Goal: Obtain resource: Obtain resource

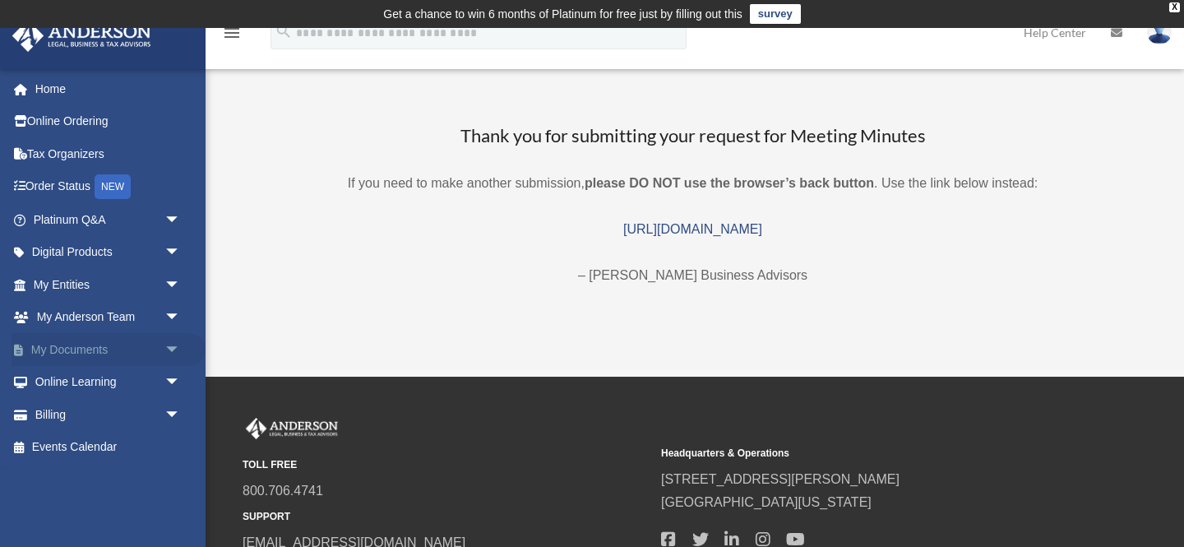
click at [173, 350] on span "arrow_drop_down" at bounding box center [180, 350] width 33 height 34
click at [100, 377] on link "Box" at bounding box center [114, 382] width 183 height 33
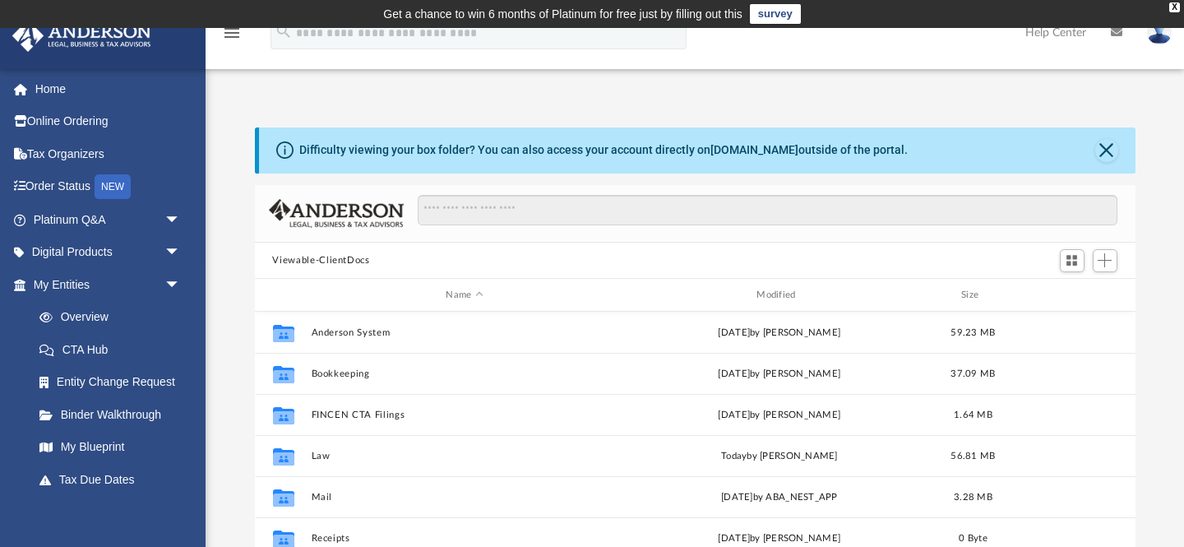
scroll to position [374, 881]
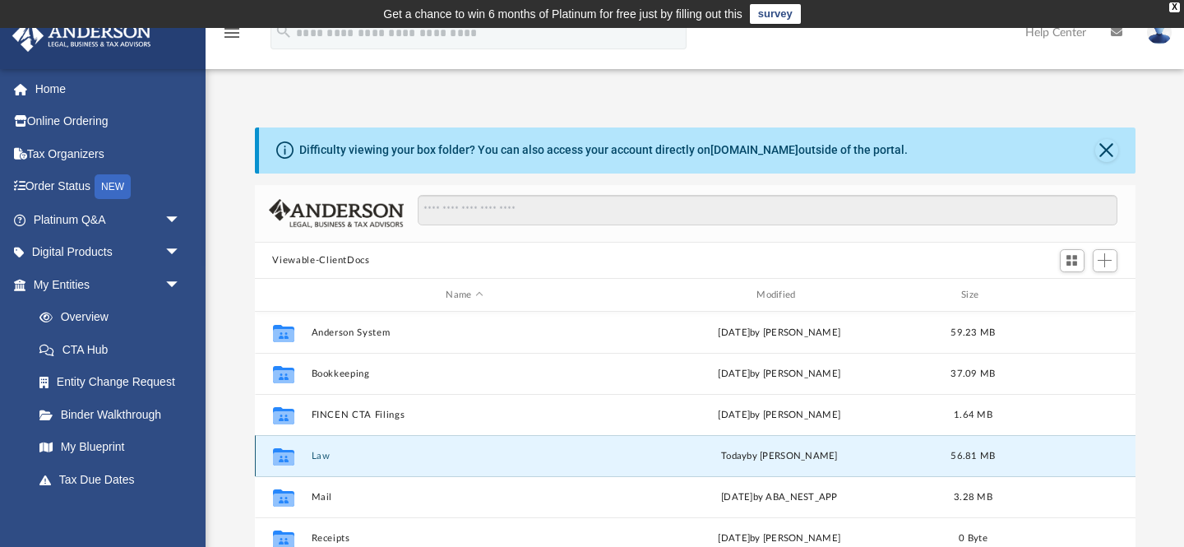
click at [318, 455] on button "Law" at bounding box center [465, 456] width 308 height 11
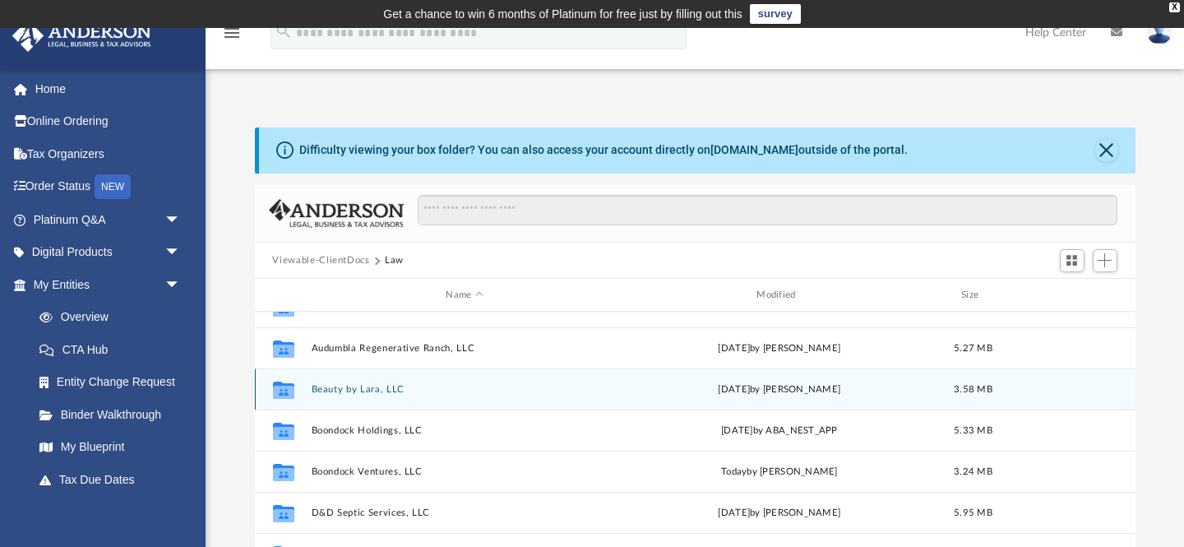
scroll to position [71, 0]
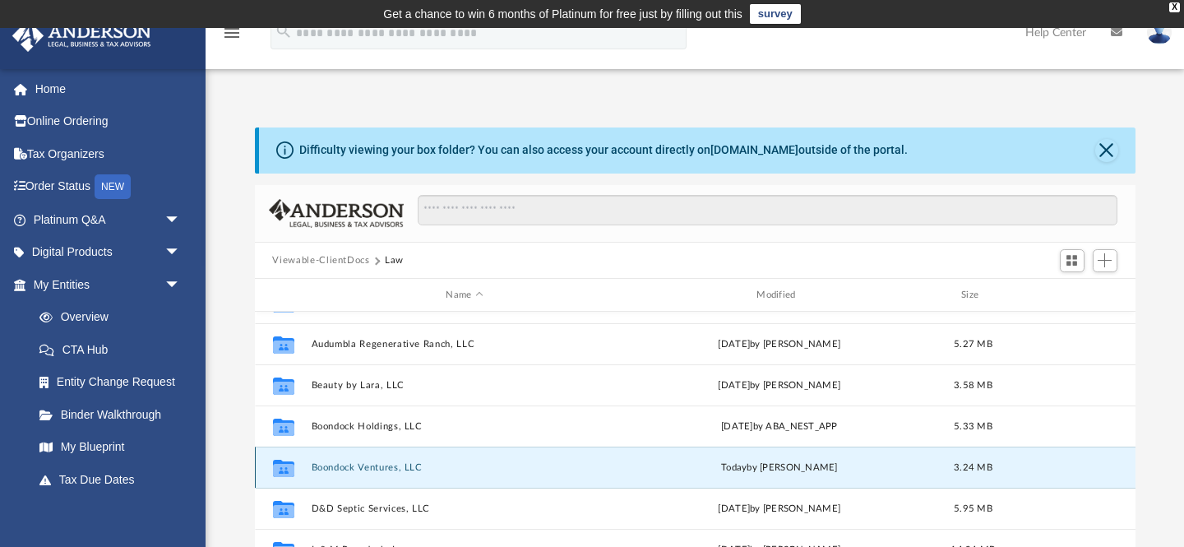
click at [335, 465] on button "Boondock Ventures, LLC" at bounding box center [465, 467] width 308 height 11
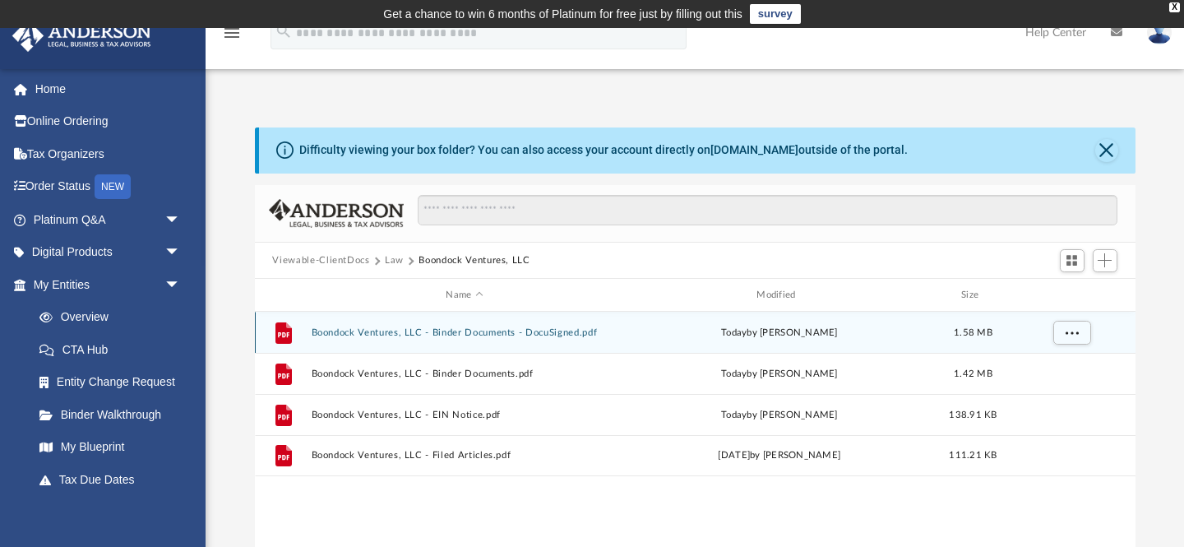
scroll to position [0, 0]
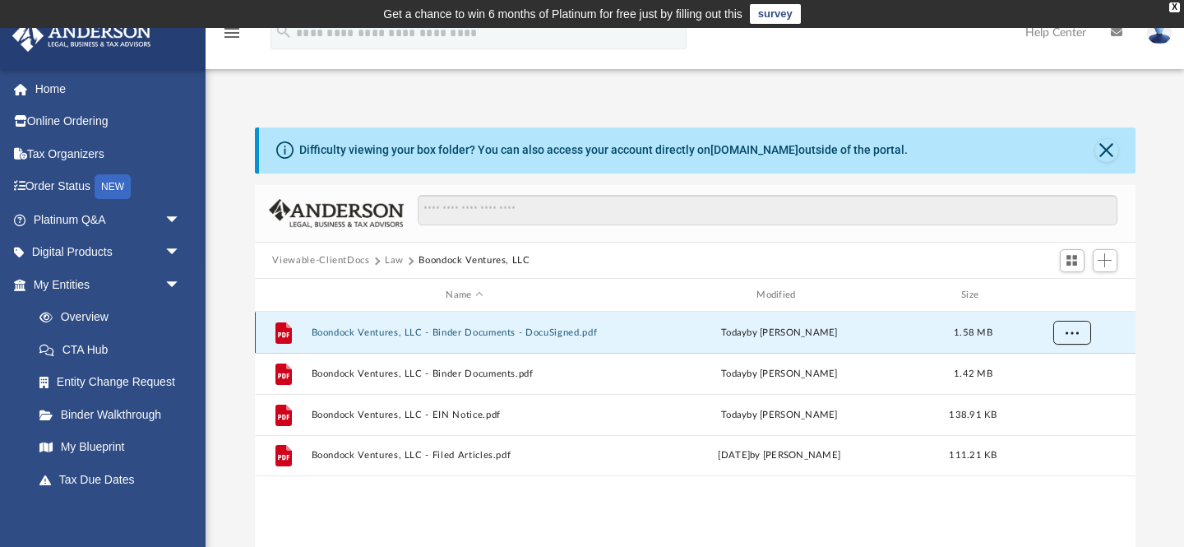
click at [1068, 336] on span "More options" at bounding box center [1071, 332] width 13 height 9
click at [1051, 395] on li "Download" at bounding box center [1057, 392] width 48 height 17
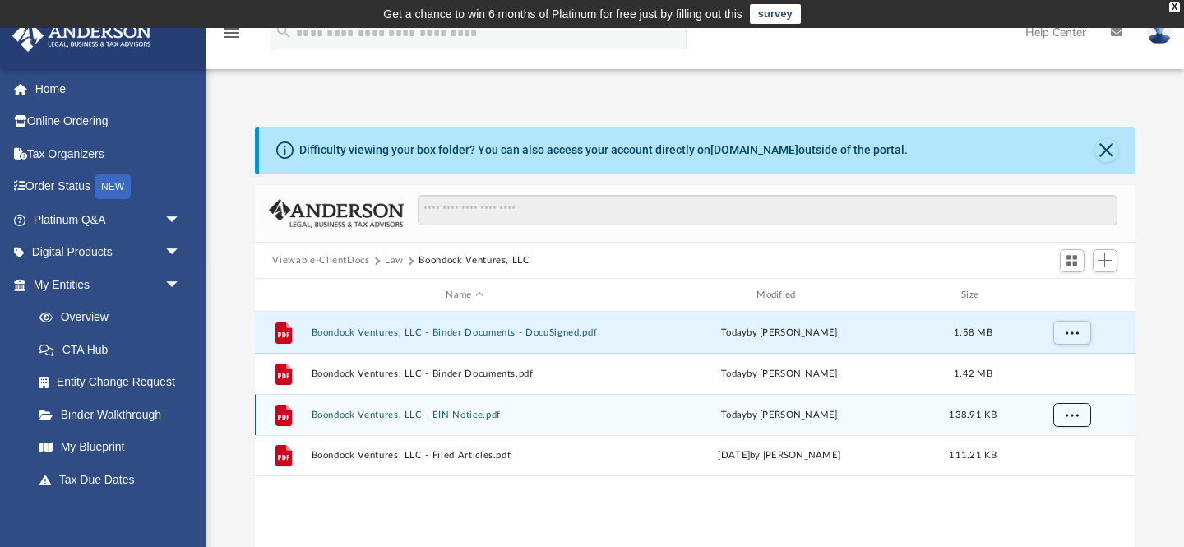
click at [1070, 412] on span "More options" at bounding box center [1071, 414] width 13 height 9
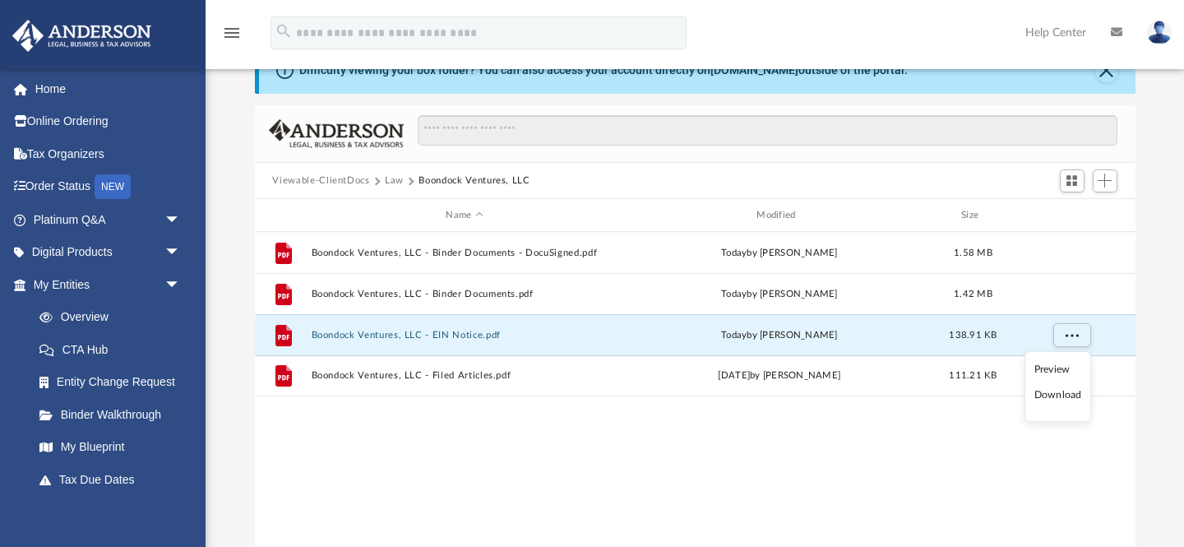
scroll to position [81, 0]
click at [1070, 396] on li "Download" at bounding box center [1059, 394] width 48 height 17
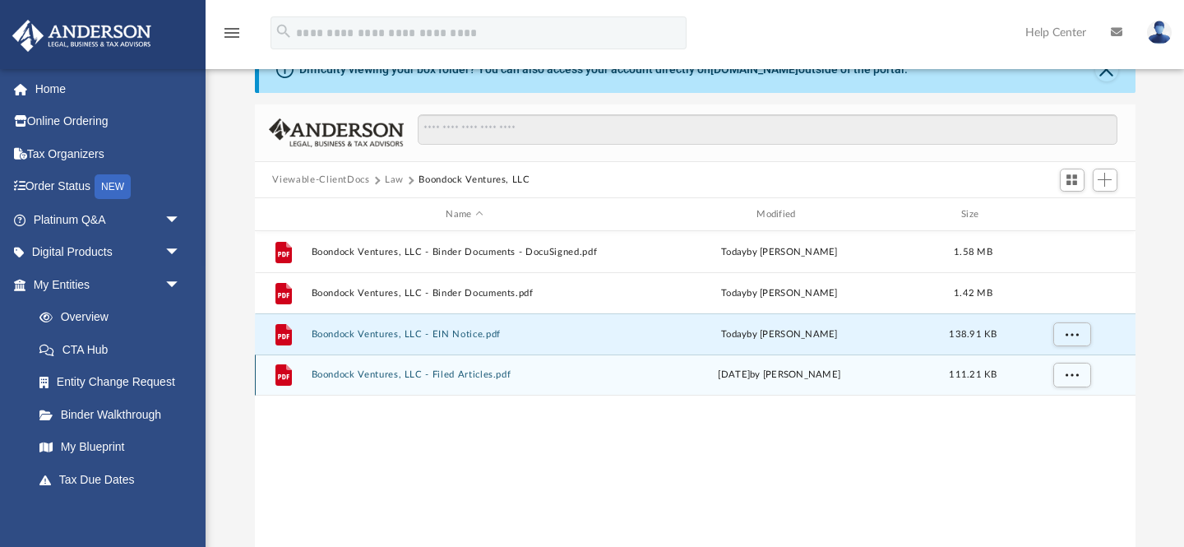
scroll to position [0, 0]
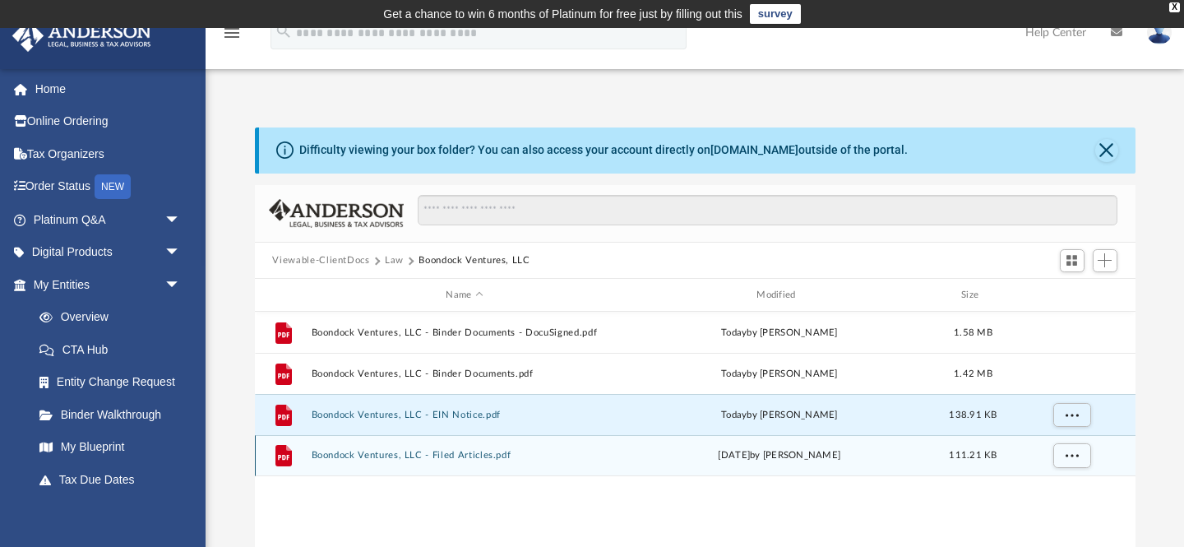
click at [478, 456] on button "Boondock Ventures, LLC - Filed Articles.pdf" at bounding box center [465, 456] width 308 height 11
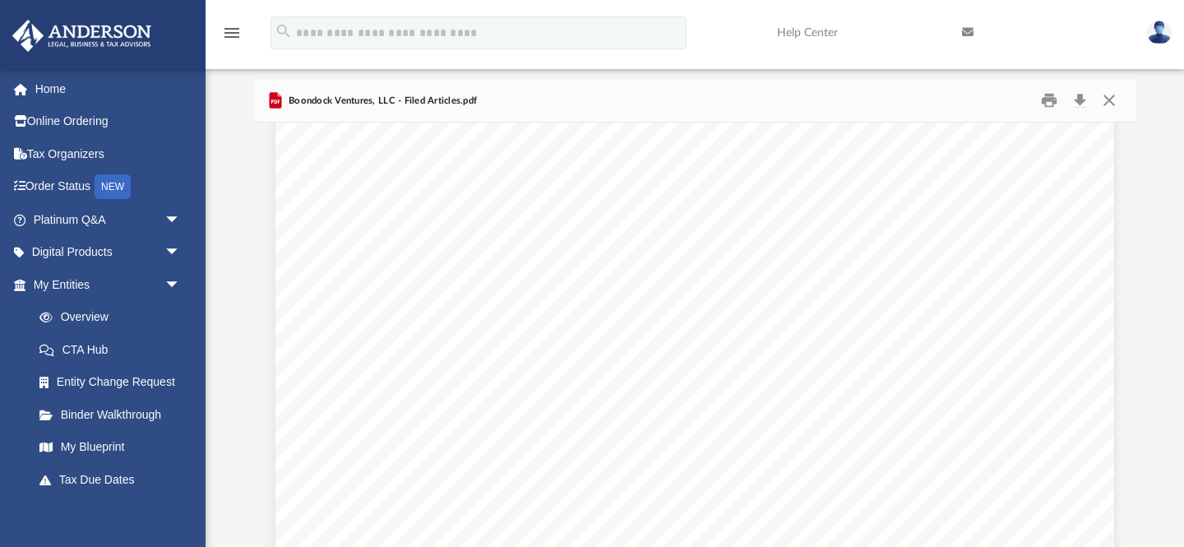
scroll to position [68, 0]
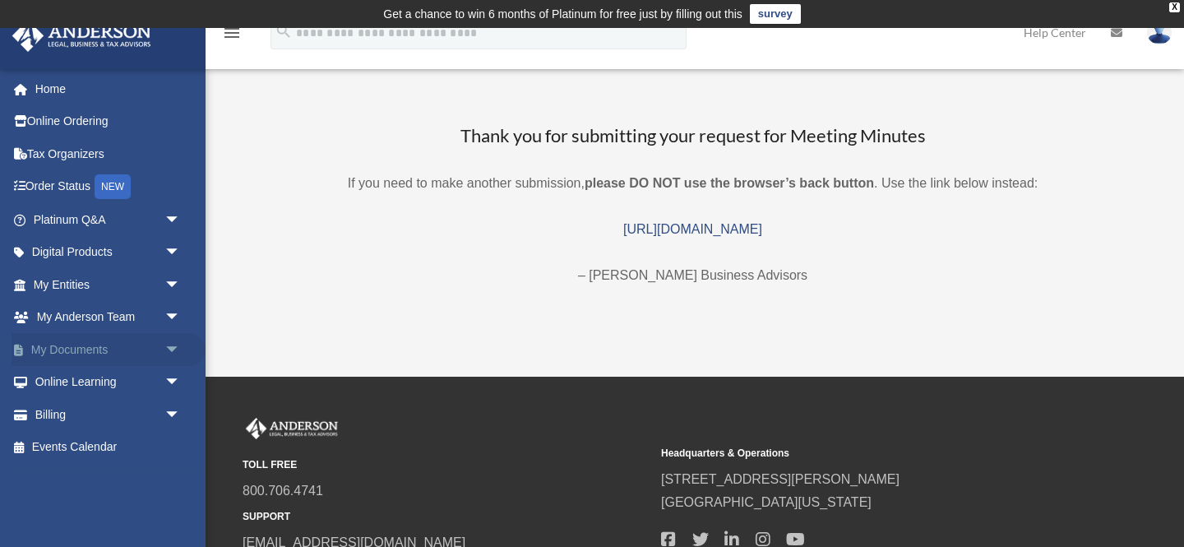
click at [177, 345] on span "arrow_drop_down" at bounding box center [180, 350] width 33 height 34
click at [70, 382] on link "Box" at bounding box center [114, 382] width 183 height 33
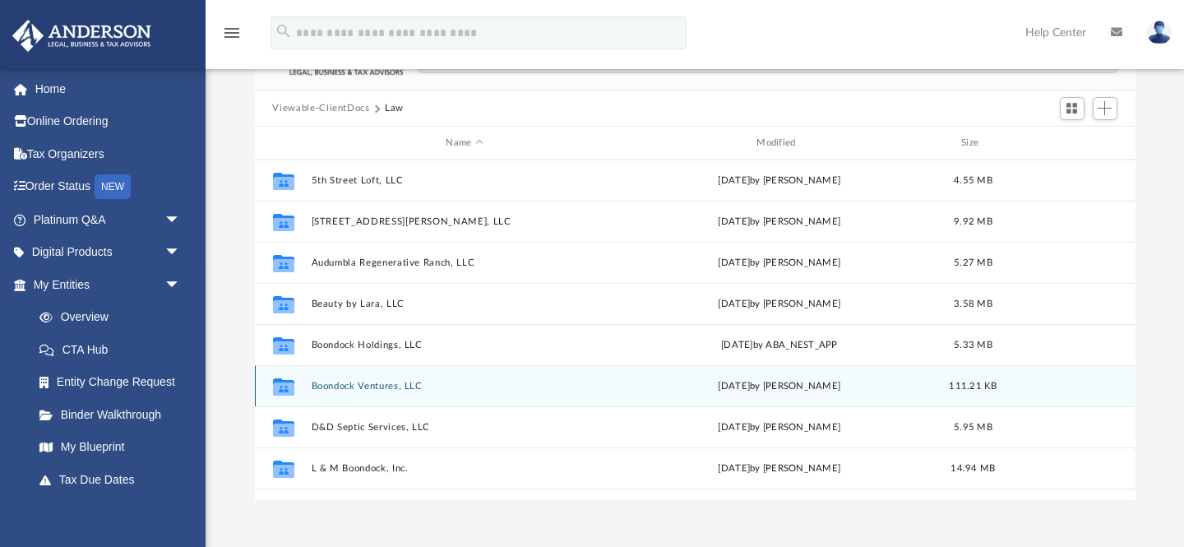
scroll to position [374, 881]
click at [285, 387] on icon "grid" at bounding box center [282, 388] width 21 height 13
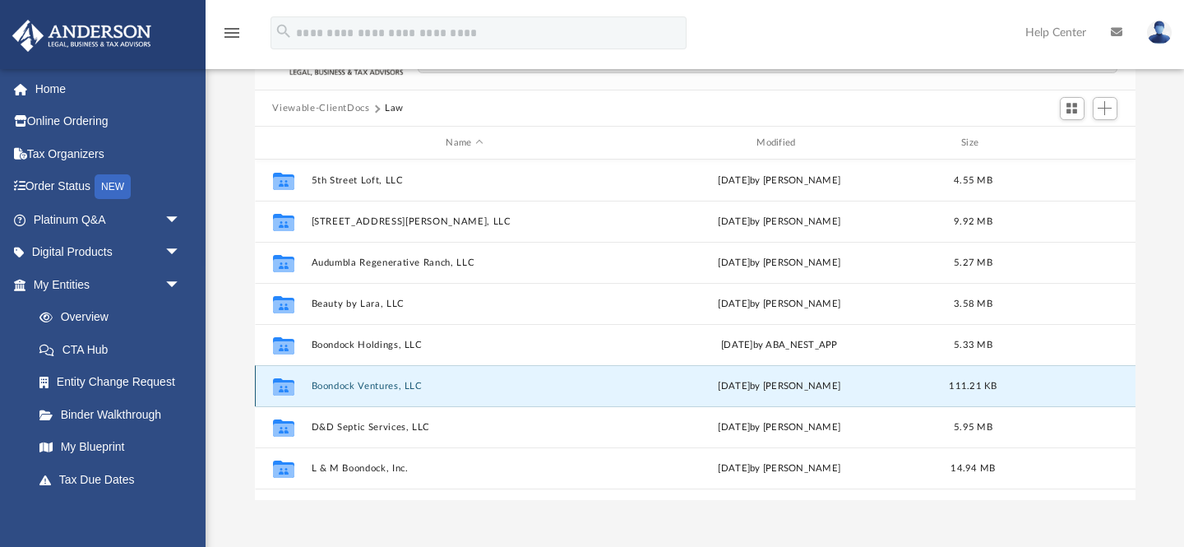
click at [345, 387] on button "Boondock Ventures, LLC" at bounding box center [465, 386] width 308 height 11
click at [385, 383] on button "Boondock Ventures, LLC" at bounding box center [465, 386] width 308 height 11
click at [404, 388] on button "Boondock Ventures, LLC" at bounding box center [465, 386] width 308 height 11
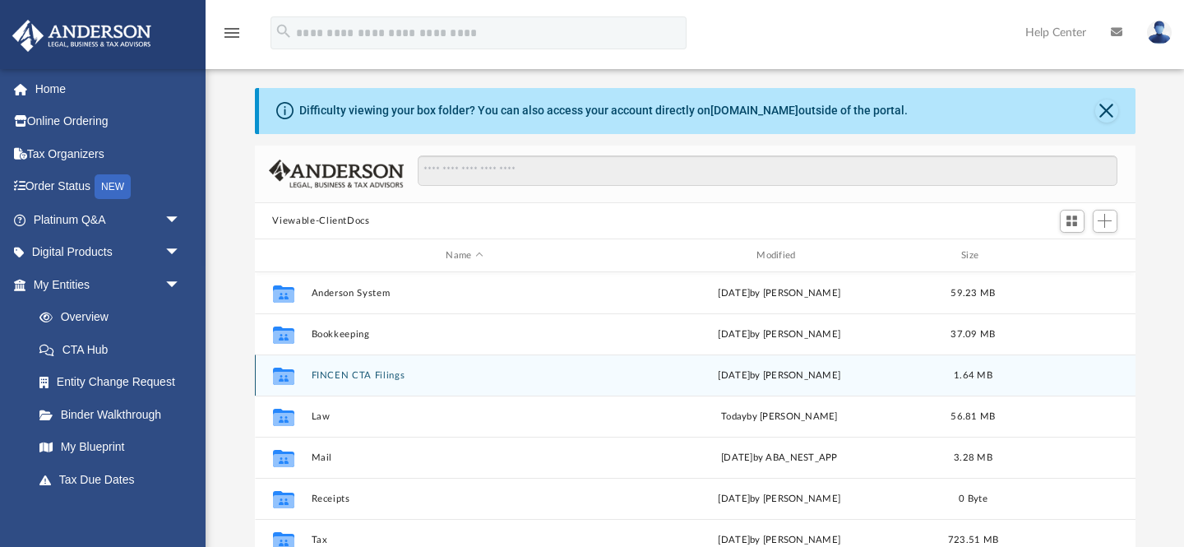
scroll to position [40, 0]
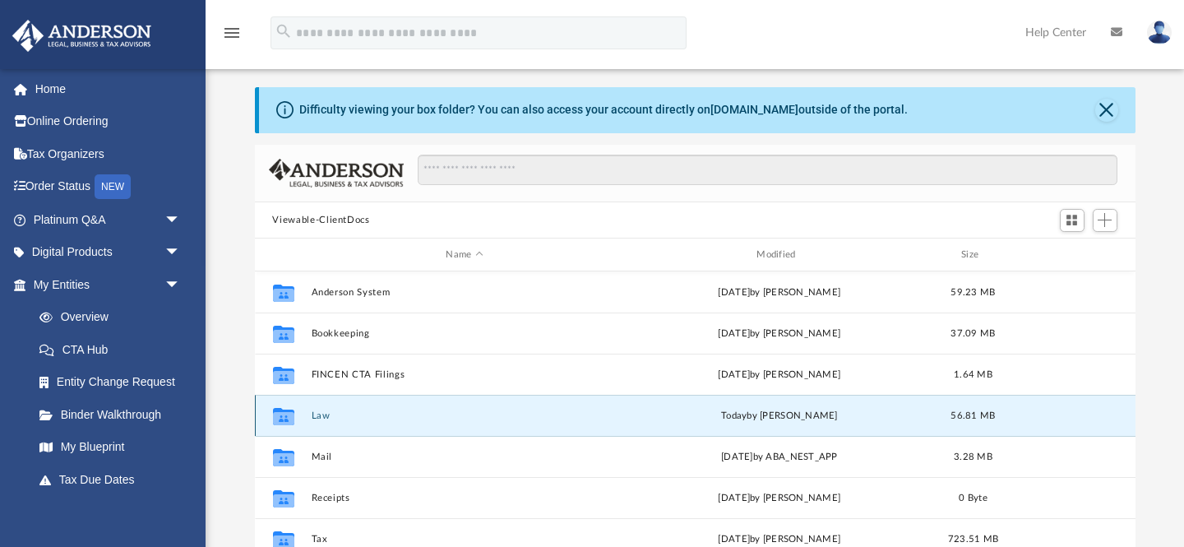
click at [322, 415] on button "Law" at bounding box center [465, 415] width 308 height 11
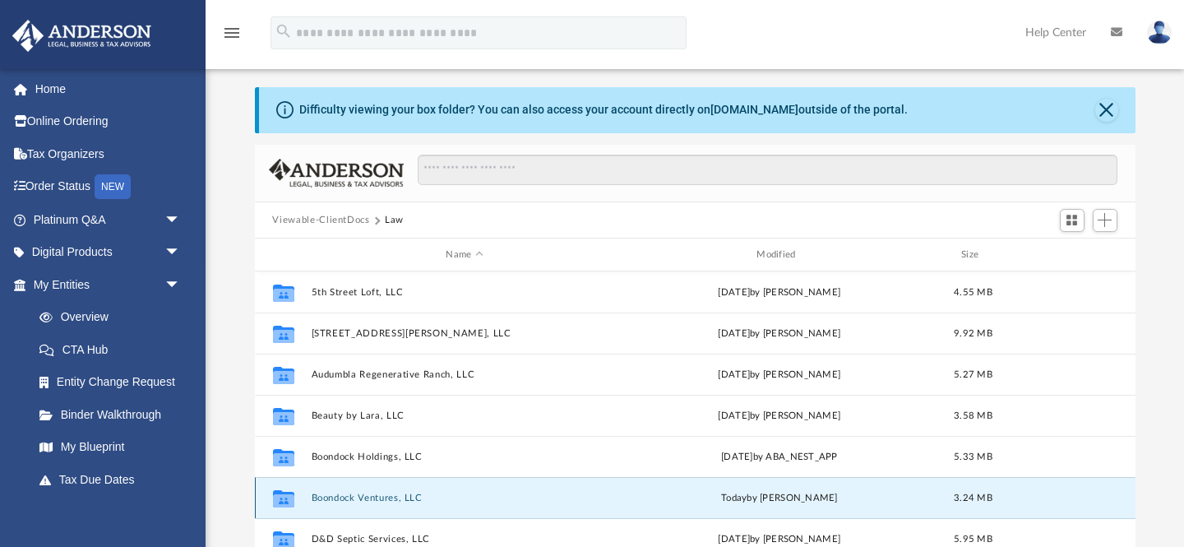
click at [357, 502] on button "Boondock Ventures, LLC" at bounding box center [465, 498] width 308 height 11
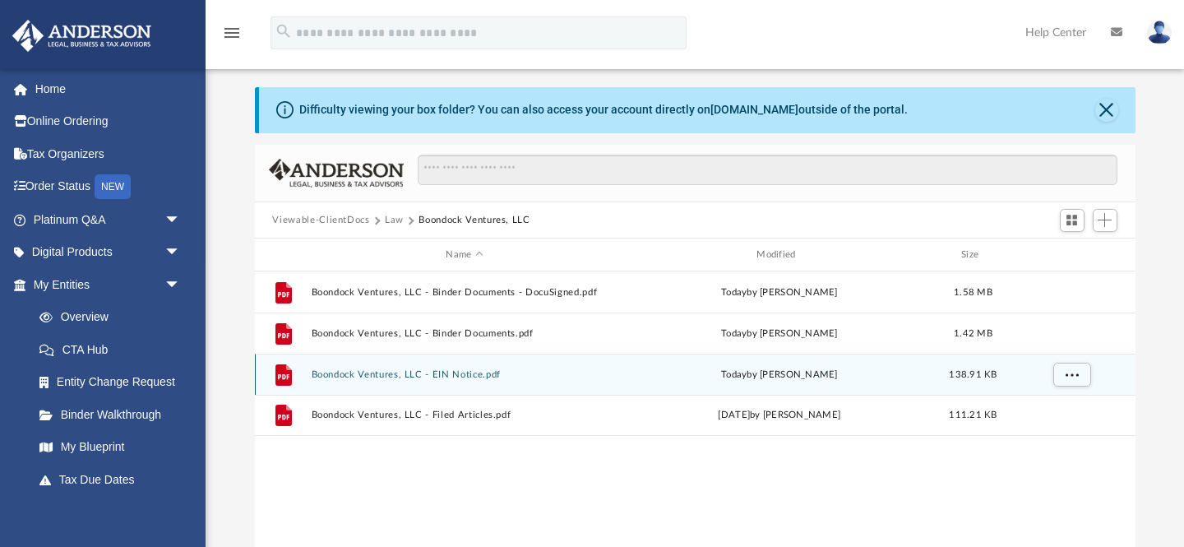
click at [404, 383] on div "File Boondock Ventures, LLC - EIN Notice.pdf [DATE] by [PERSON_NAME] 138.91 KB" at bounding box center [695, 374] width 881 height 41
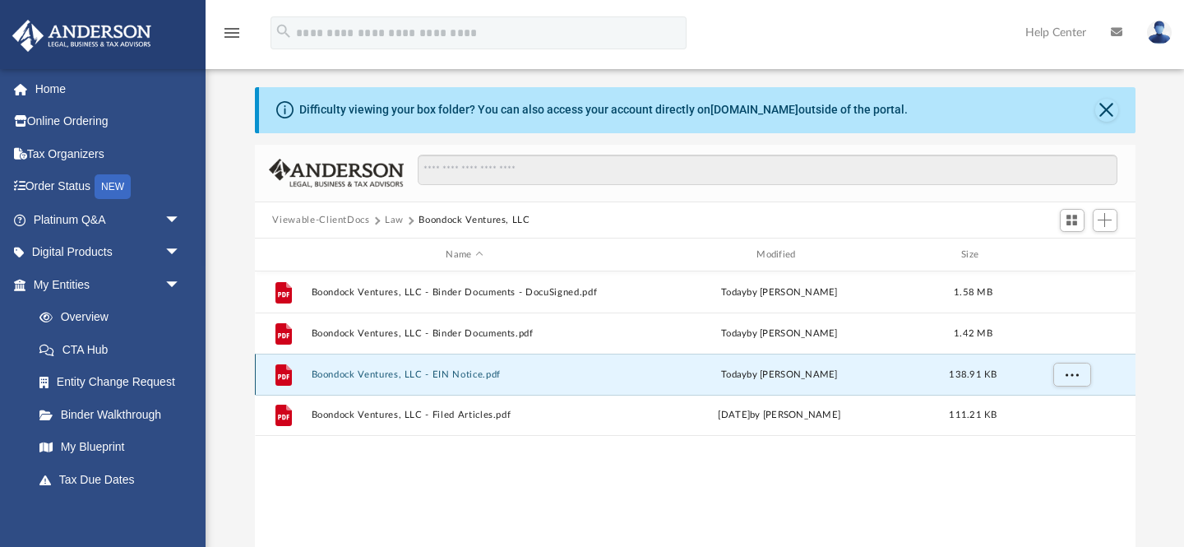
click at [409, 373] on button "Boondock Ventures, LLC - EIN Notice.pdf" at bounding box center [465, 374] width 308 height 11
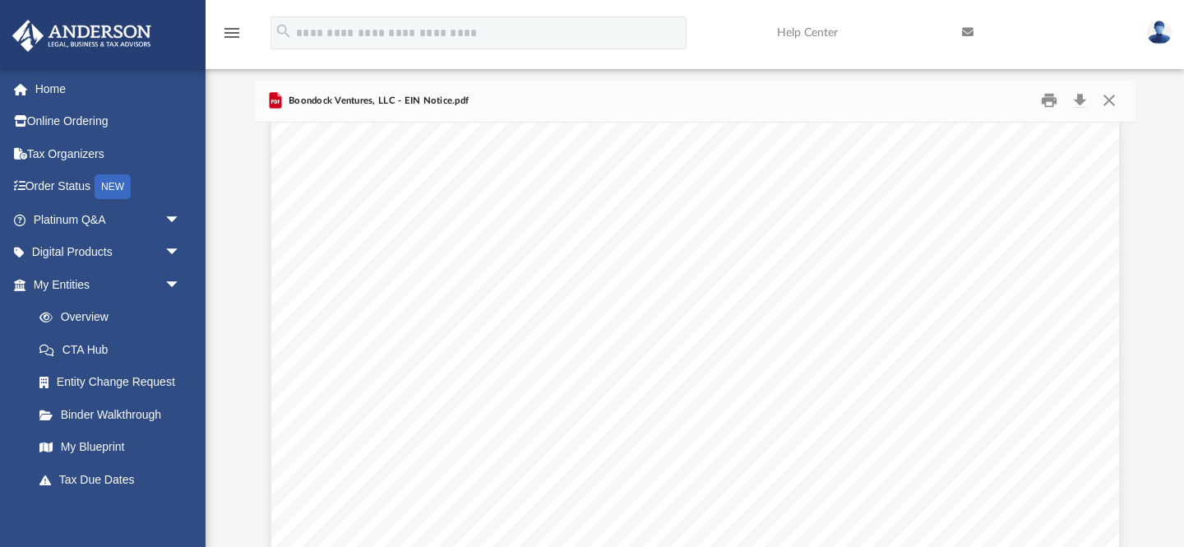
scroll to position [101, 0]
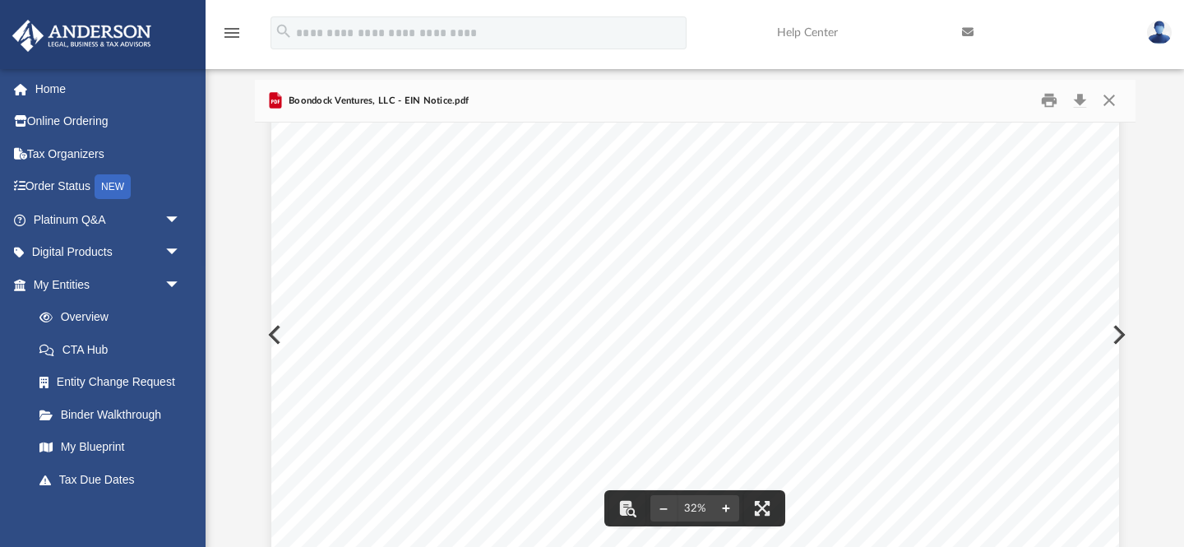
click at [727, 512] on button "File preview" at bounding box center [726, 508] width 26 height 36
click at [731, 501] on button "File preview" at bounding box center [726, 508] width 26 height 36
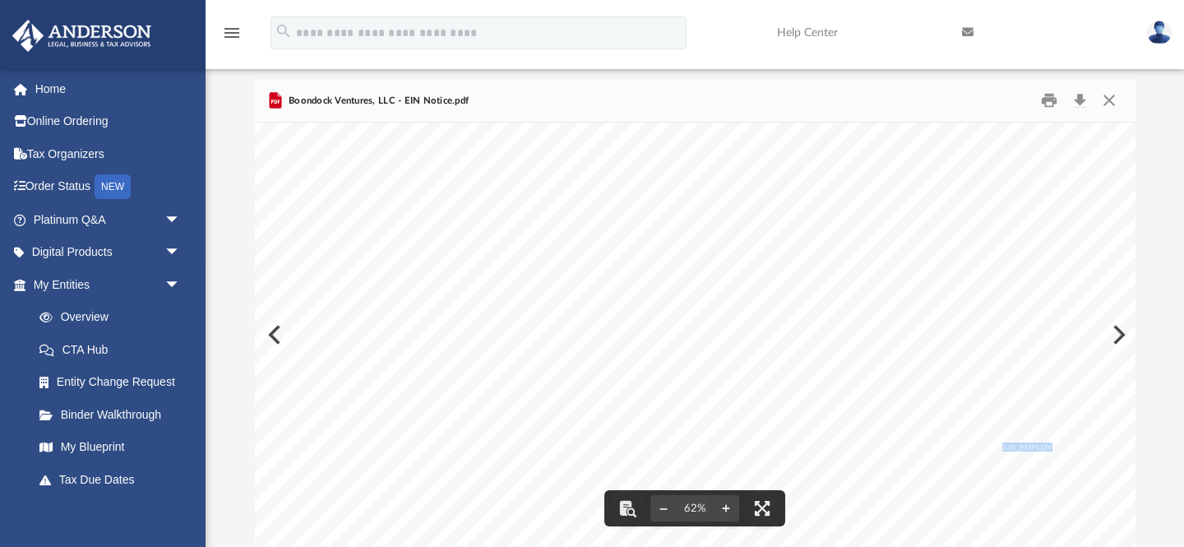
drag, startPoint x: 1044, startPoint y: 445, endPoint x: 1003, endPoint y: 446, distance: 41.1
click at [1003, 446] on span "[US_EMPLOYER_IDENTIFICATION_NUMBER]" at bounding box center [1086, 447] width 167 height 8
click at [1038, 449] on span "[US_EMPLOYER_IDENTIFICATION_NUMBER]" at bounding box center [1086, 447] width 167 height 8
